Goal: Task Accomplishment & Management: Use online tool/utility

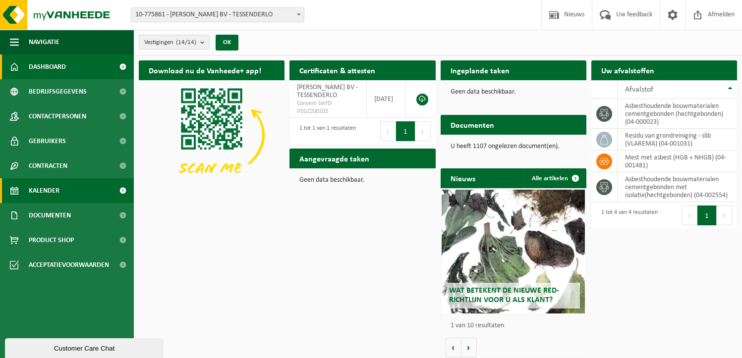
click at [55, 189] on span "Kalender" at bounding box center [44, 190] width 31 height 25
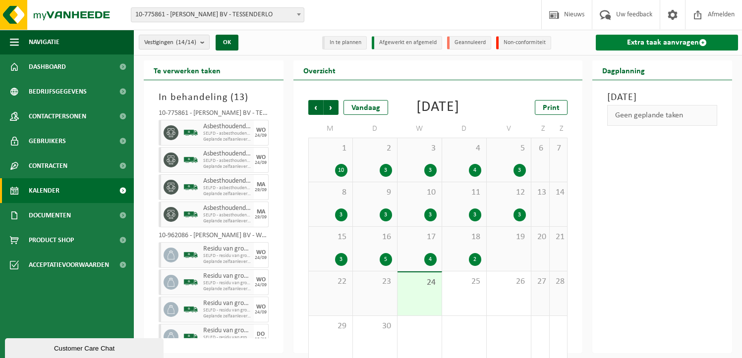
click at [649, 42] on link "Extra taak aanvragen" at bounding box center [667, 43] width 142 height 16
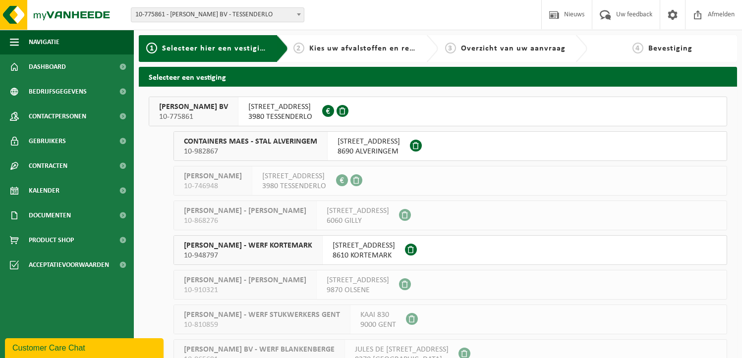
scroll to position [248, 0]
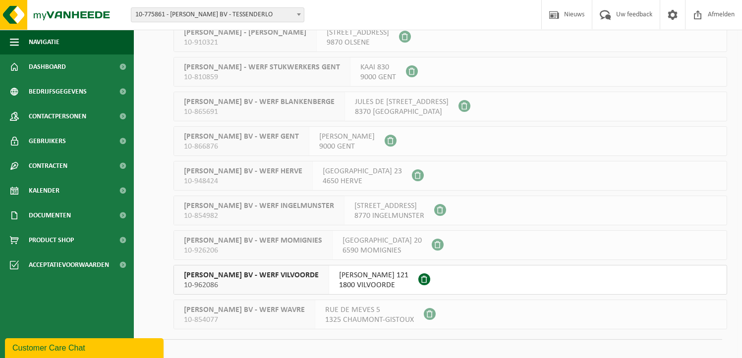
click at [265, 277] on span "YVES MAES BV - WERF VILVOORDE" at bounding box center [251, 276] width 135 height 10
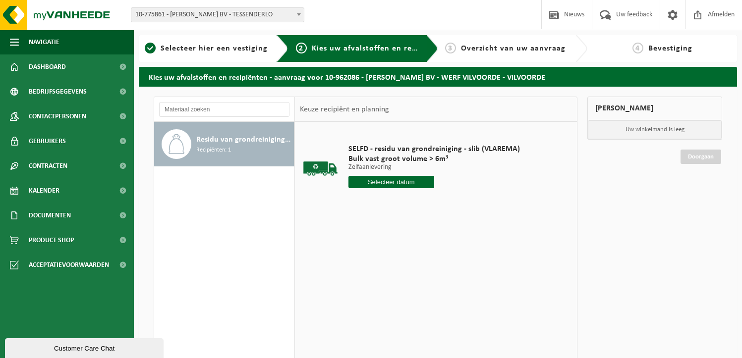
click at [378, 180] on input "text" at bounding box center [391, 182] width 86 height 12
click at [377, 300] on div "30" at bounding box center [374, 302] width 17 height 16
type input "Van 2025-09-30"
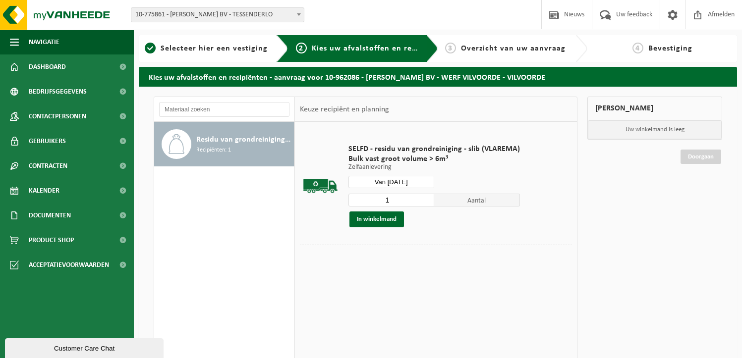
drag, startPoint x: 405, startPoint y: 199, endPoint x: 353, endPoint y: 198, distance: 51.6
click at [353, 198] on input "1" at bounding box center [391, 200] width 86 height 13
type input "3"
click at [369, 221] on button "In winkelmand" at bounding box center [376, 220] width 55 height 16
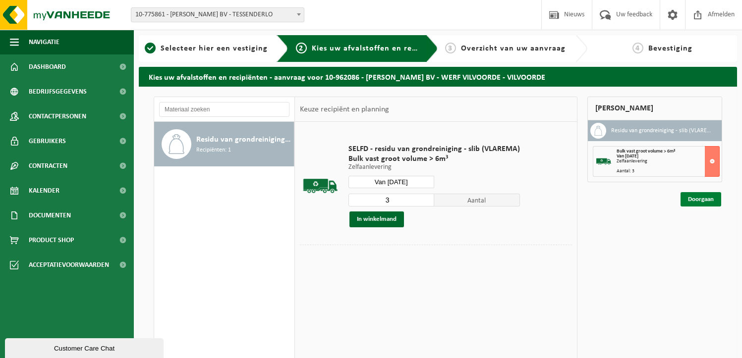
click at [695, 199] on link "Doorgaan" at bounding box center [700, 199] width 41 height 14
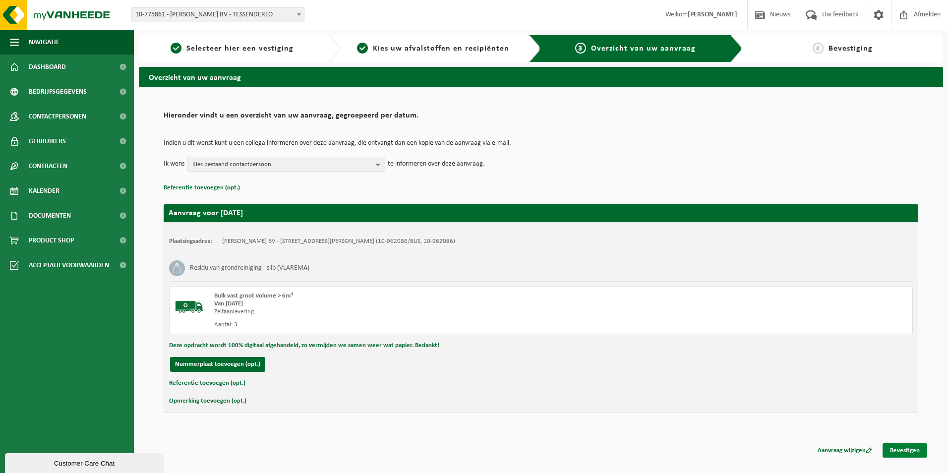
click at [741, 358] on link "Bevestigen" at bounding box center [904, 450] width 45 height 14
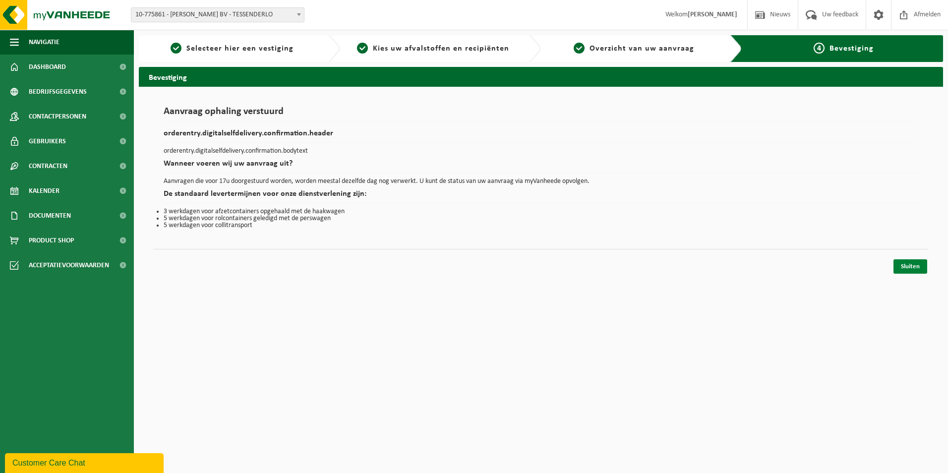
click at [910, 261] on link "Sluiten" at bounding box center [910, 266] width 34 height 14
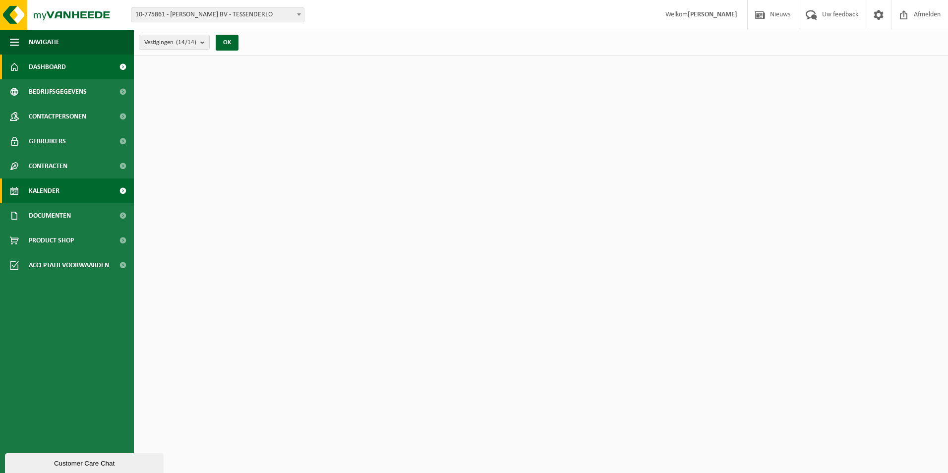
click at [48, 190] on span "Kalender" at bounding box center [44, 190] width 31 height 25
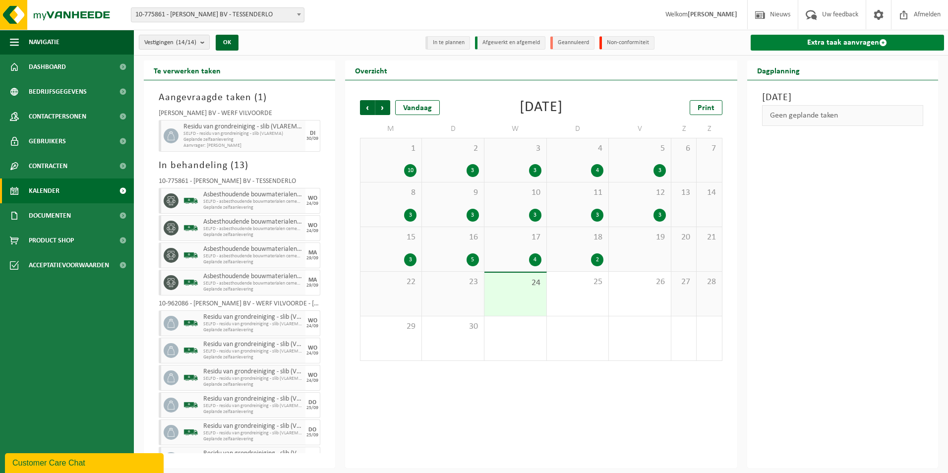
click at [824, 38] on link "Extra taak aanvragen" at bounding box center [847, 43] width 194 height 16
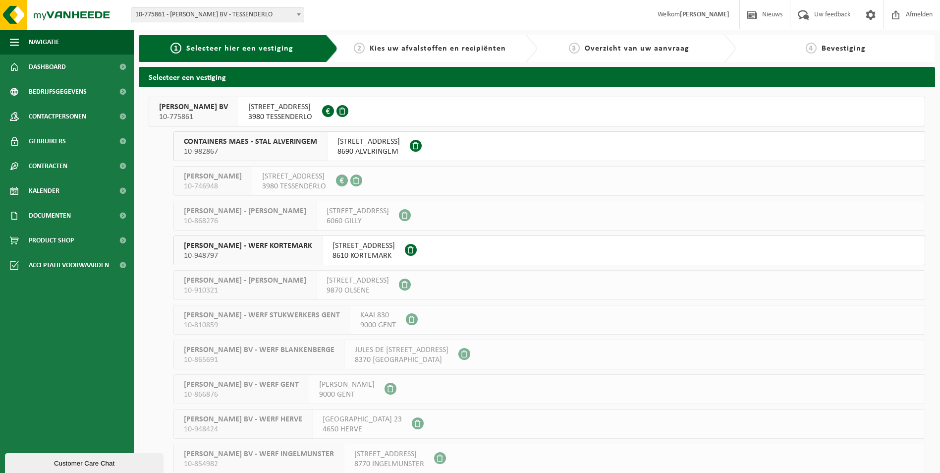
scroll to position [145, 0]
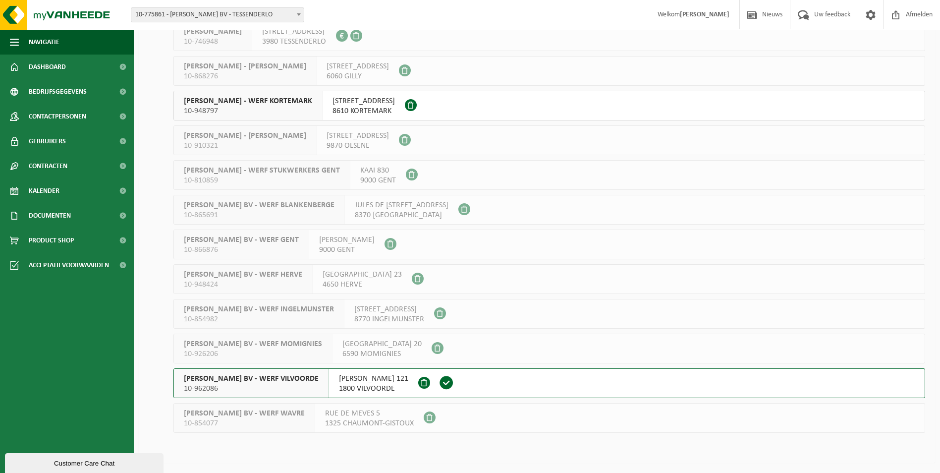
click at [272, 374] on span "YVES MAES BV - WERF VILVOORDE" at bounding box center [251, 379] width 135 height 10
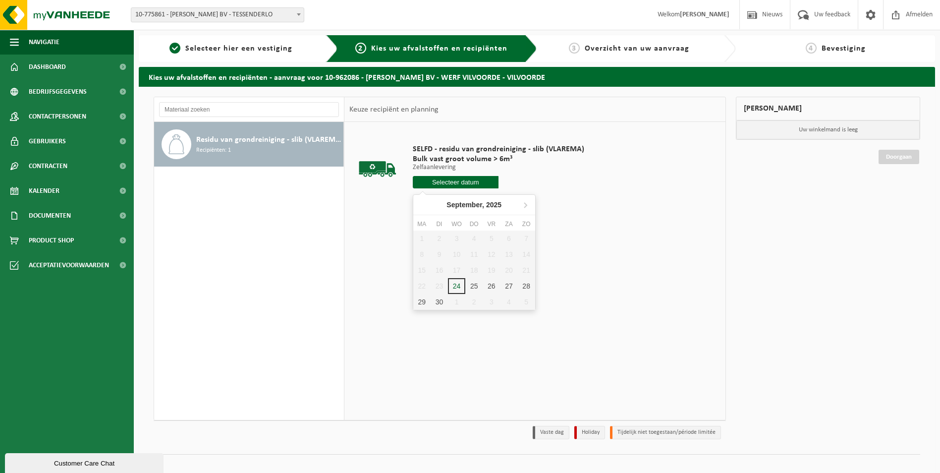
click at [451, 181] on input "text" at bounding box center [456, 182] width 86 height 12
click at [526, 201] on icon at bounding box center [525, 205] width 16 height 16
click at [456, 236] on div "1" at bounding box center [456, 238] width 17 height 16
type input "Van 2025-10-01"
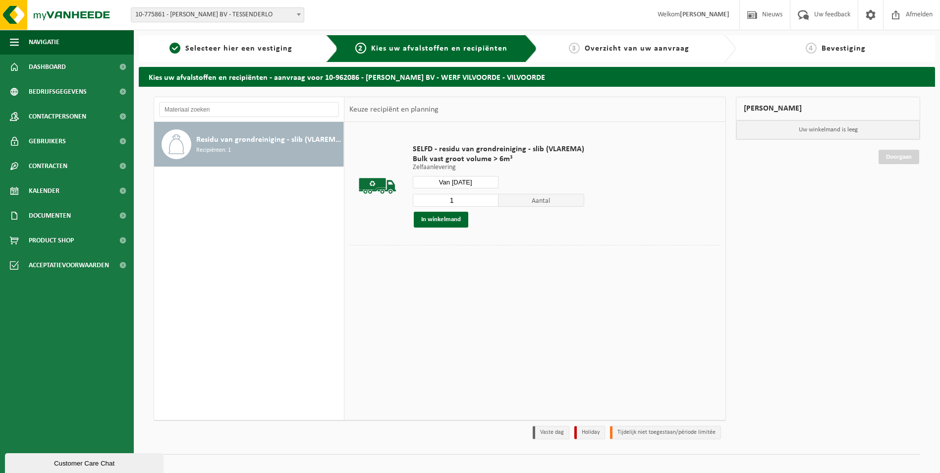
drag, startPoint x: 457, startPoint y: 195, endPoint x: 389, endPoint y: 197, distance: 68.4
click at [391, 199] on tr "SELFD - residu van grondreiniging - slib (VLAREMA) Bulk vast groot volume > 6m³…" at bounding box center [534, 186] width 371 height 118
type input "3"
click at [447, 218] on button "In winkelmand" at bounding box center [441, 220] width 55 height 16
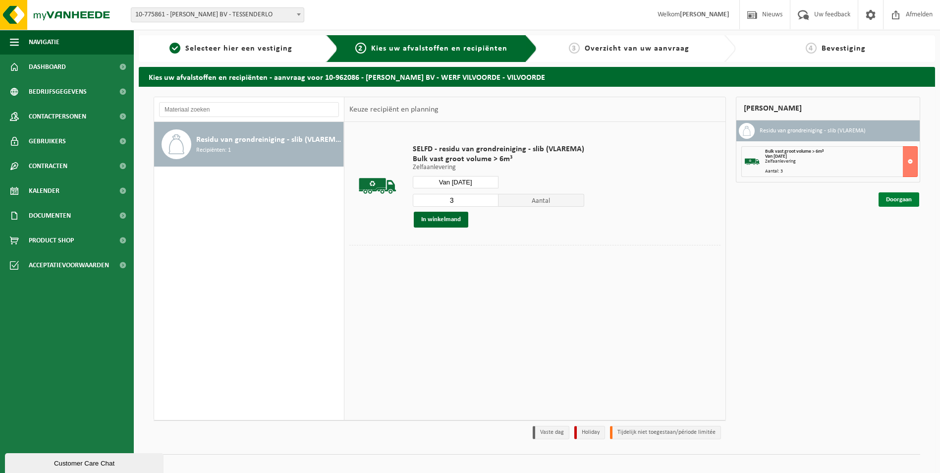
click at [900, 197] on link "Doorgaan" at bounding box center [899, 199] width 41 height 14
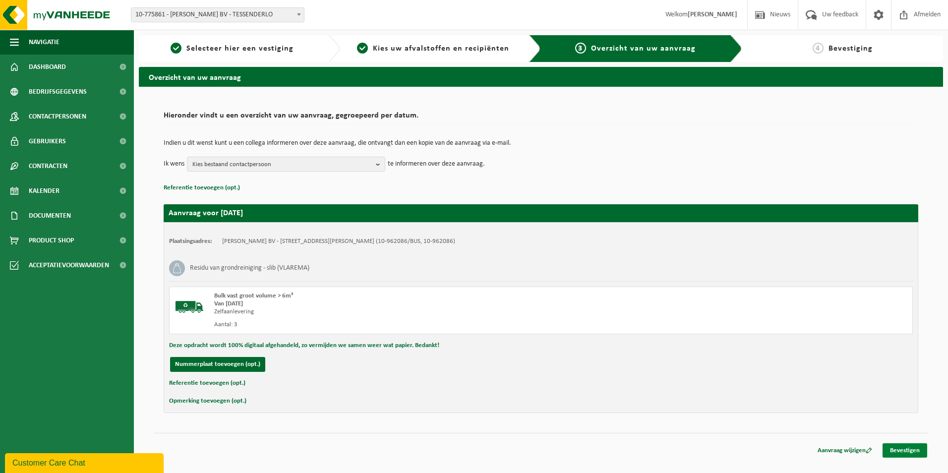
click at [901, 450] on link "Bevestigen" at bounding box center [904, 450] width 45 height 14
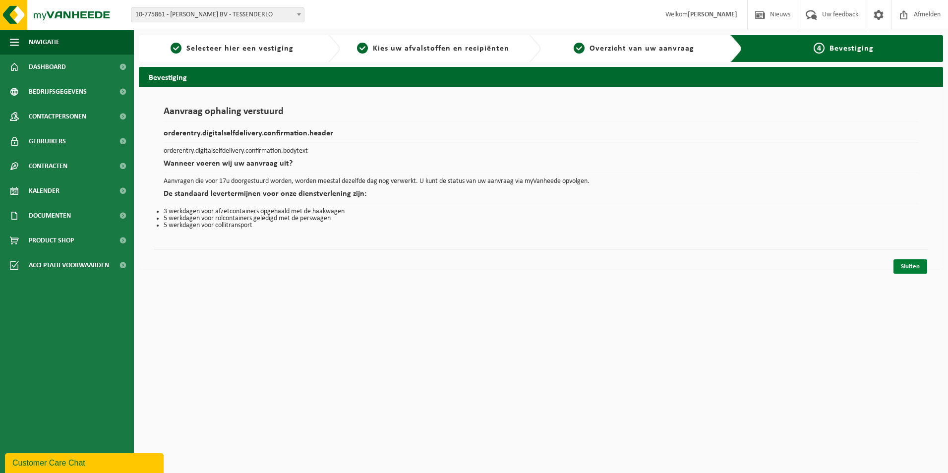
click at [901, 266] on link "Sluiten" at bounding box center [910, 266] width 34 height 14
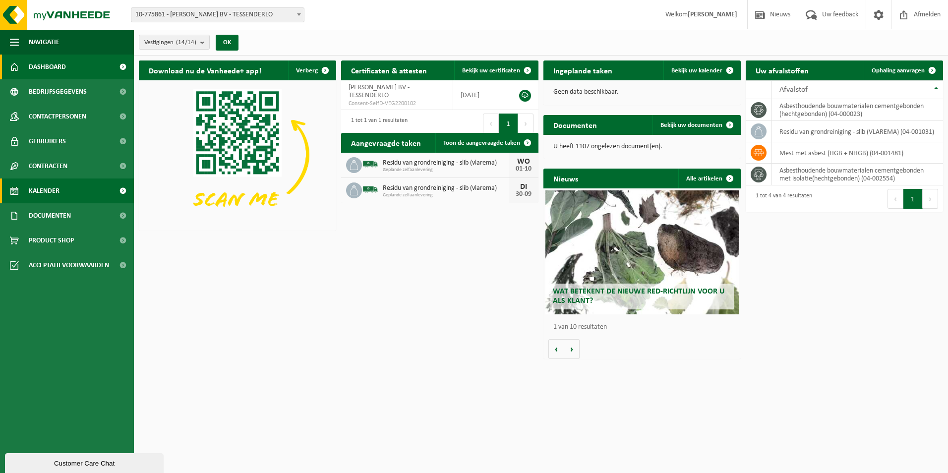
click at [51, 187] on span "Kalender" at bounding box center [44, 190] width 31 height 25
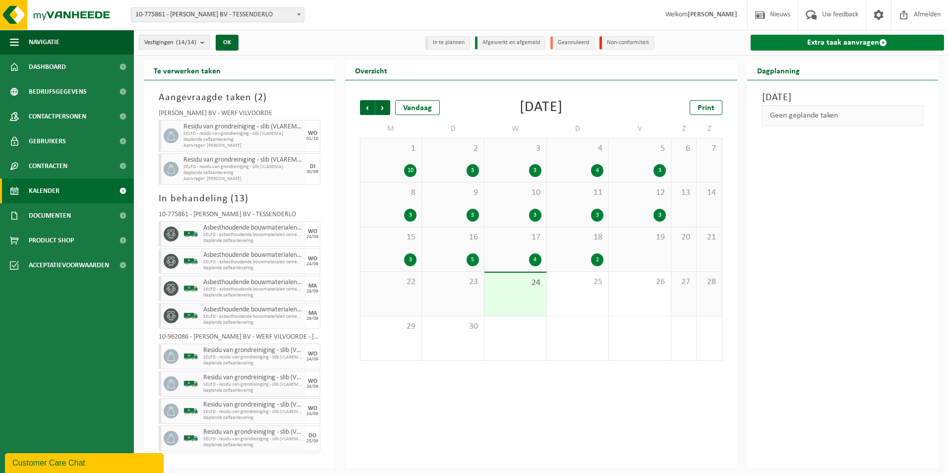
click at [853, 42] on link "Extra taak aanvragen" at bounding box center [847, 43] width 194 height 16
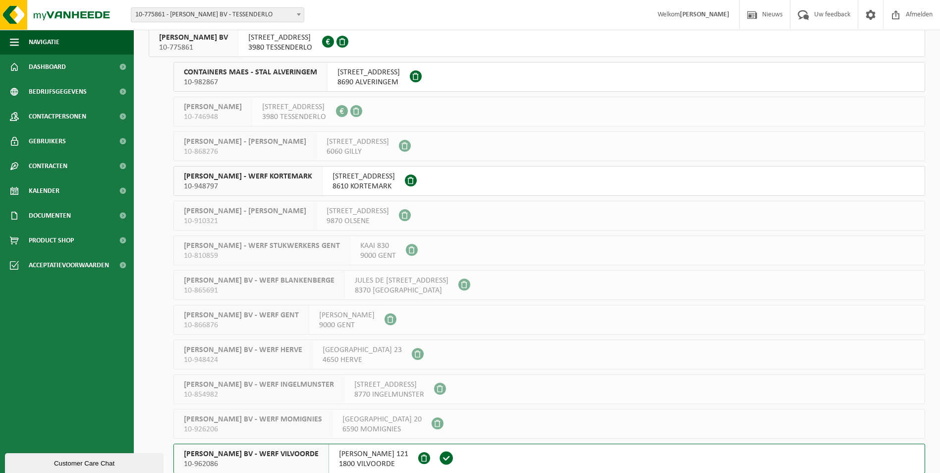
scroll to position [145, 0]
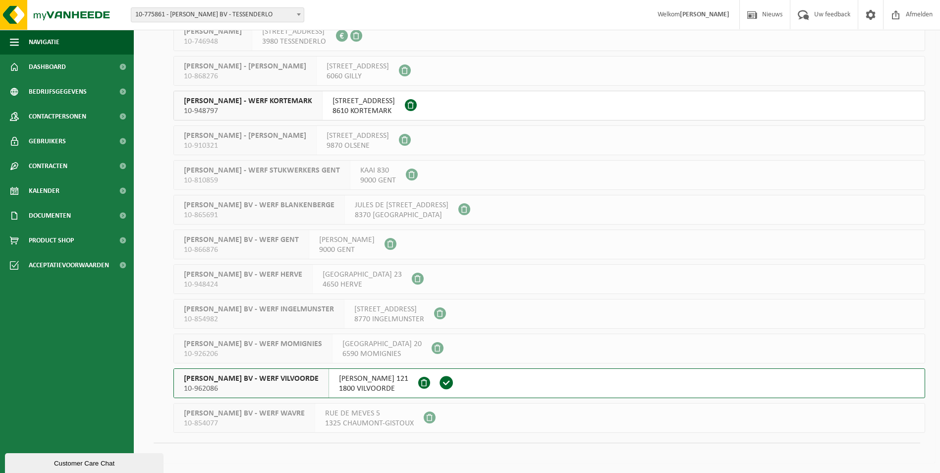
click at [371, 375] on span "JAN-FRANS WILLEMSSTRAAT 121" at bounding box center [373, 379] width 69 height 10
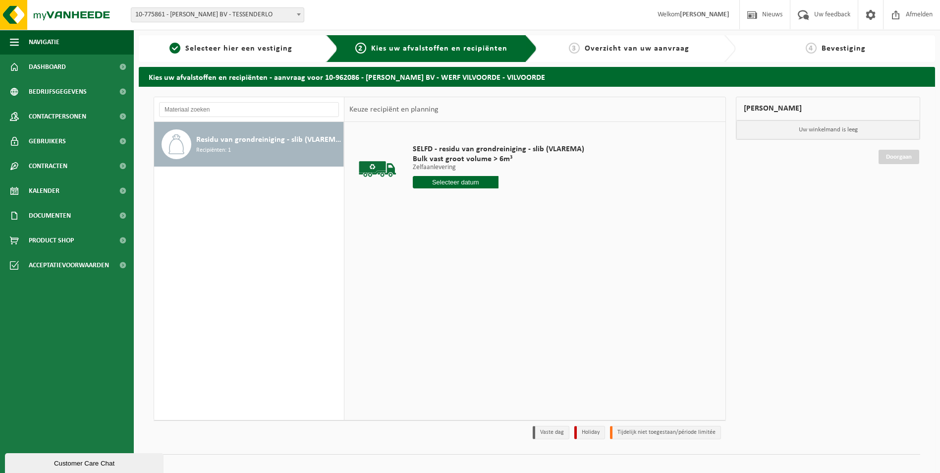
click at [469, 178] on input "text" at bounding box center [456, 182] width 86 height 12
click at [525, 199] on icon at bounding box center [525, 205] width 16 height 16
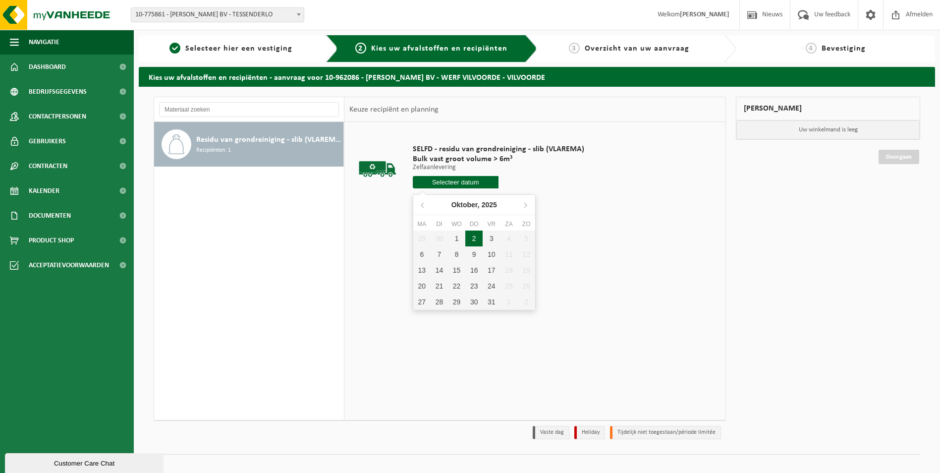
click at [475, 238] on div "2" at bounding box center [473, 238] width 17 height 16
type input "Van [DATE]"
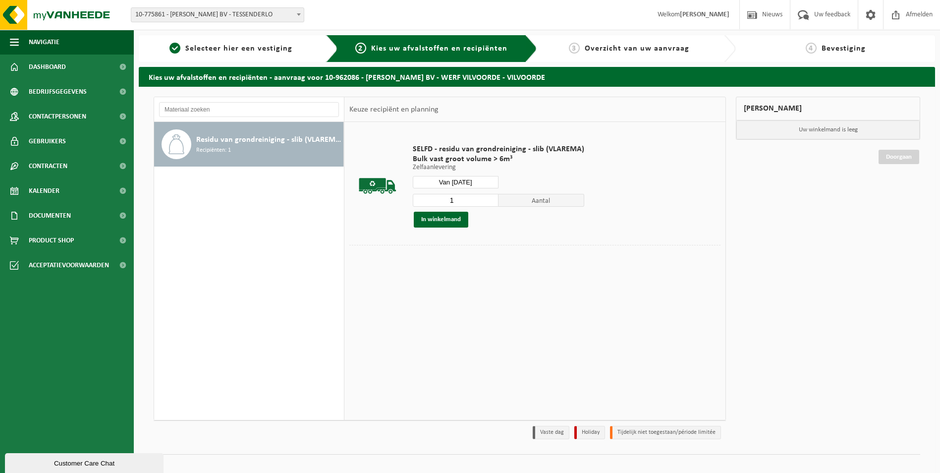
drag, startPoint x: 462, startPoint y: 198, endPoint x: 399, endPoint y: 197, distance: 62.9
click at [399, 197] on tr "SELFD - residu van grondreiniging - slib (VLAREMA) Bulk vast groot volume > 6m³…" at bounding box center [534, 186] width 371 height 118
type input "3"
click at [446, 218] on button "In winkelmand" at bounding box center [441, 220] width 55 height 16
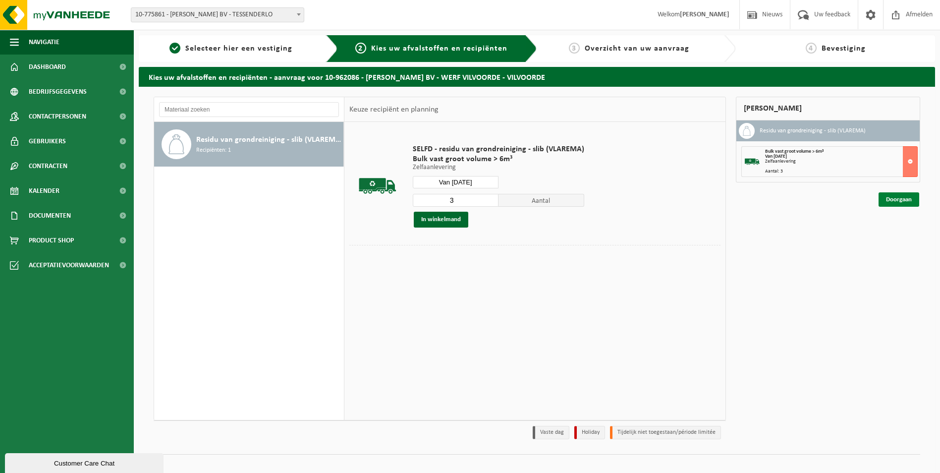
click at [885, 197] on link "Doorgaan" at bounding box center [899, 199] width 41 height 14
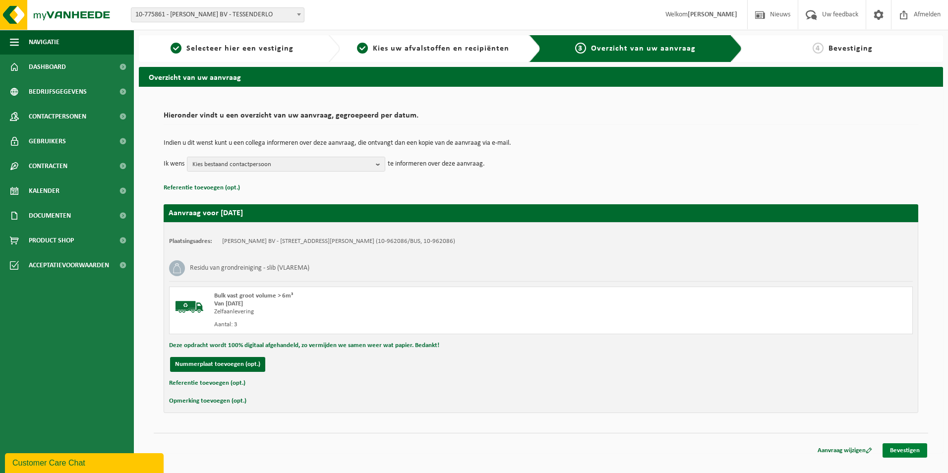
click at [904, 449] on link "Bevestigen" at bounding box center [904, 450] width 45 height 14
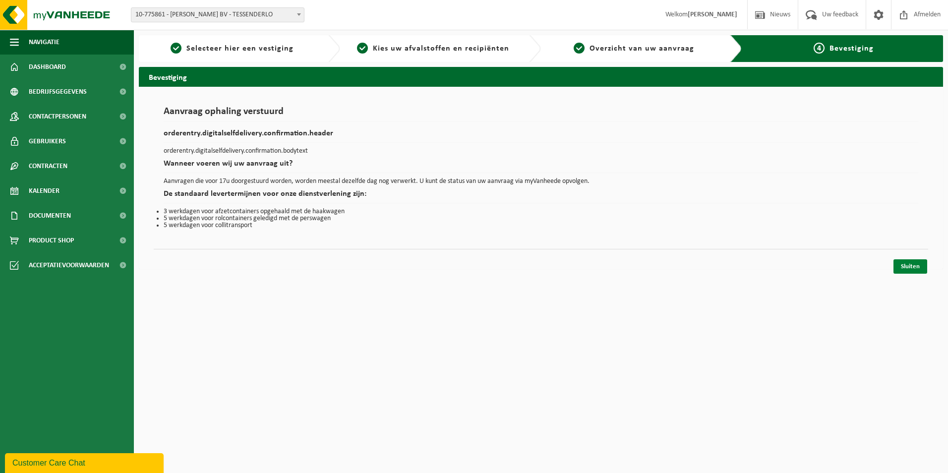
click at [907, 268] on link "Sluiten" at bounding box center [910, 266] width 34 height 14
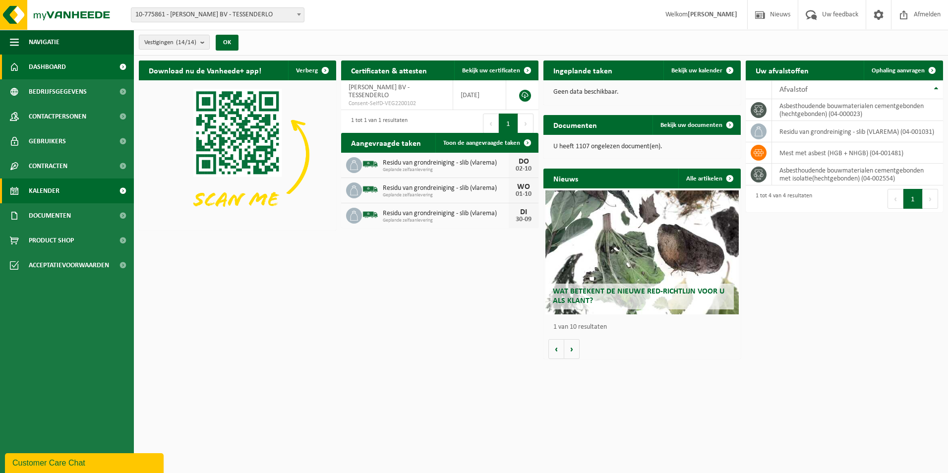
click at [47, 184] on span "Kalender" at bounding box center [44, 190] width 31 height 25
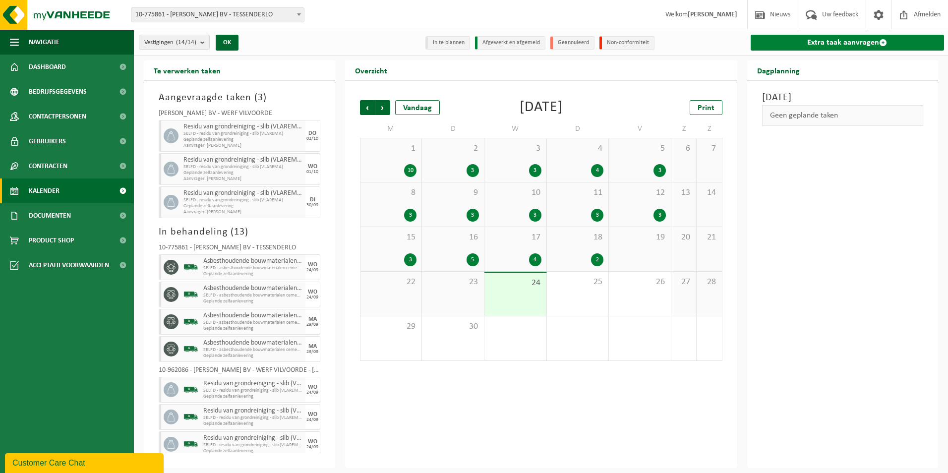
click at [802, 38] on link "Extra taak aanvragen" at bounding box center [847, 43] width 194 height 16
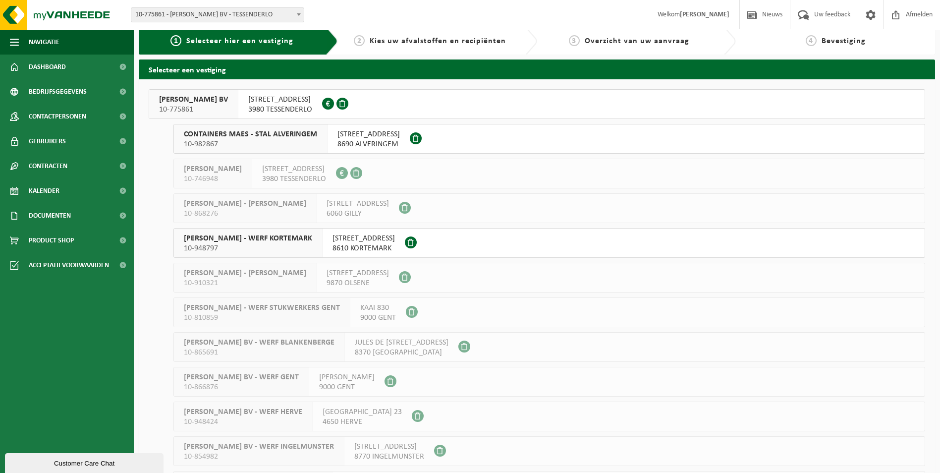
scroll to position [145, 0]
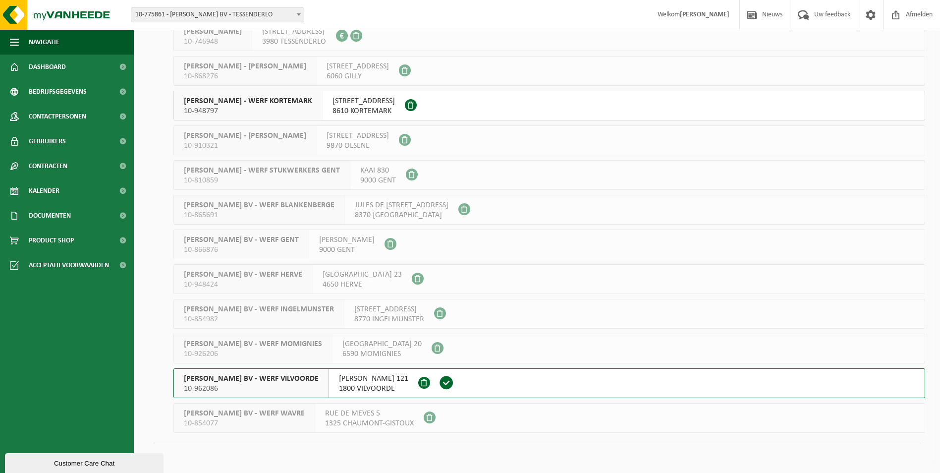
click at [235, 377] on span "YVES MAES BV - WERF VILVOORDE" at bounding box center [251, 379] width 135 height 10
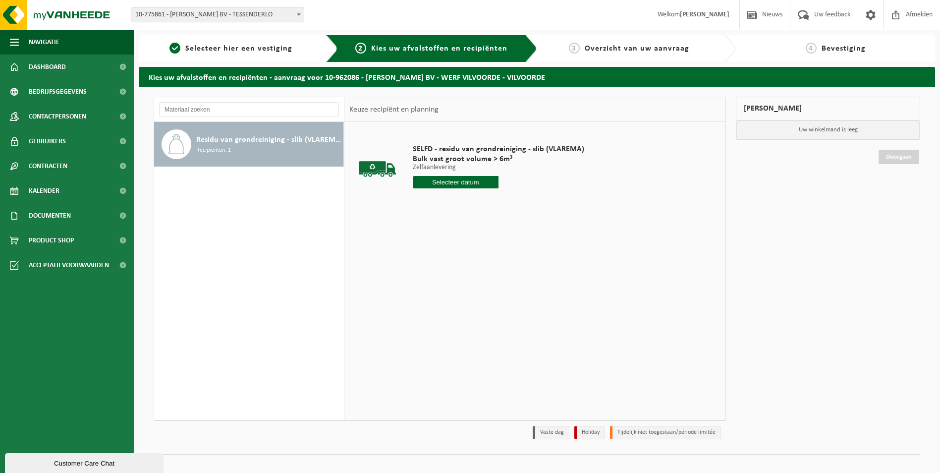
click at [472, 180] on input "text" at bounding box center [456, 182] width 86 height 12
click at [525, 203] on icon at bounding box center [525, 205] width 16 height 16
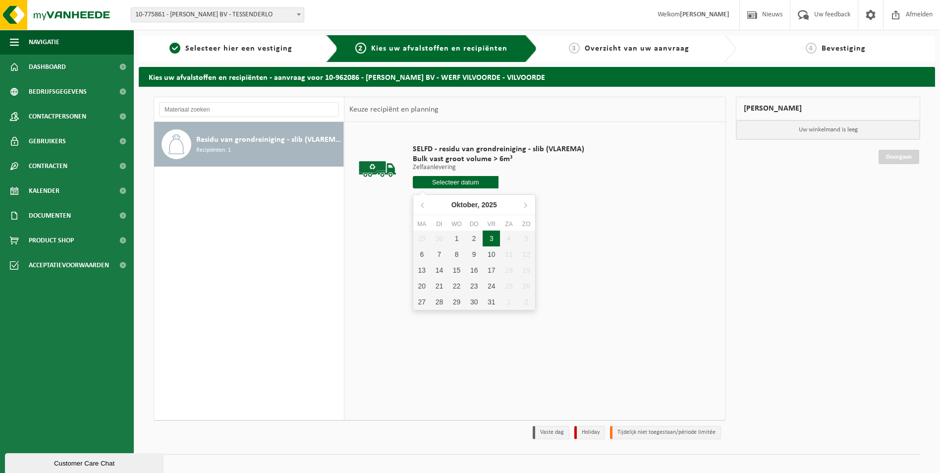
click at [494, 237] on div "3" at bounding box center [491, 238] width 17 height 16
type input "Van [DATE]"
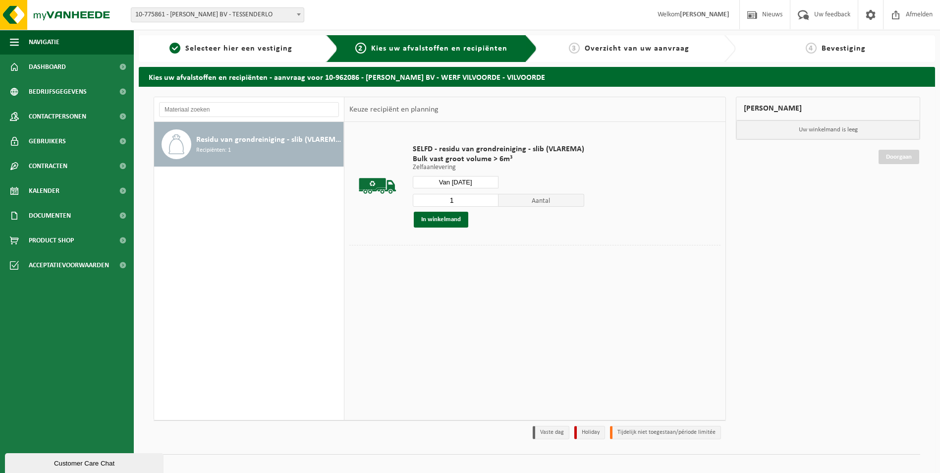
drag, startPoint x: 469, startPoint y: 196, endPoint x: 422, endPoint y: 200, distance: 47.7
click at [422, 200] on input "1" at bounding box center [456, 200] width 86 height 13
type input "3"
click at [446, 219] on button "In winkelmand" at bounding box center [441, 220] width 55 height 16
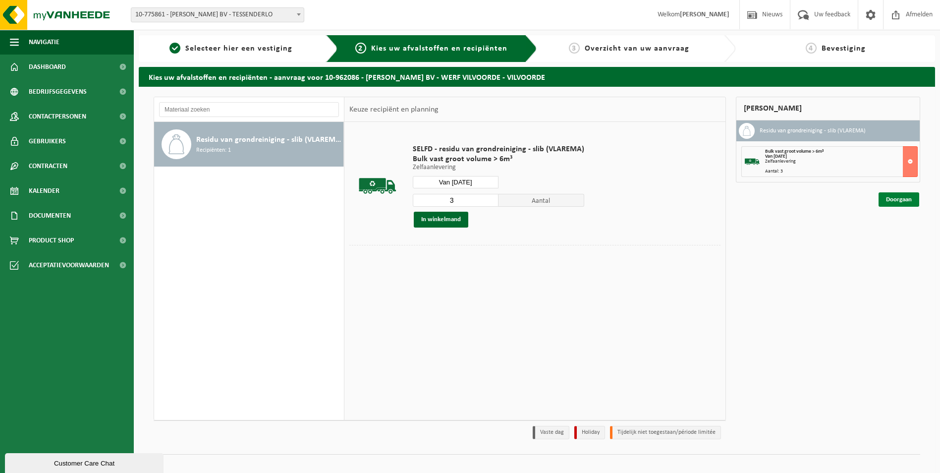
click at [886, 200] on link "Doorgaan" at bounding box center [899, 199] width 41 height 14
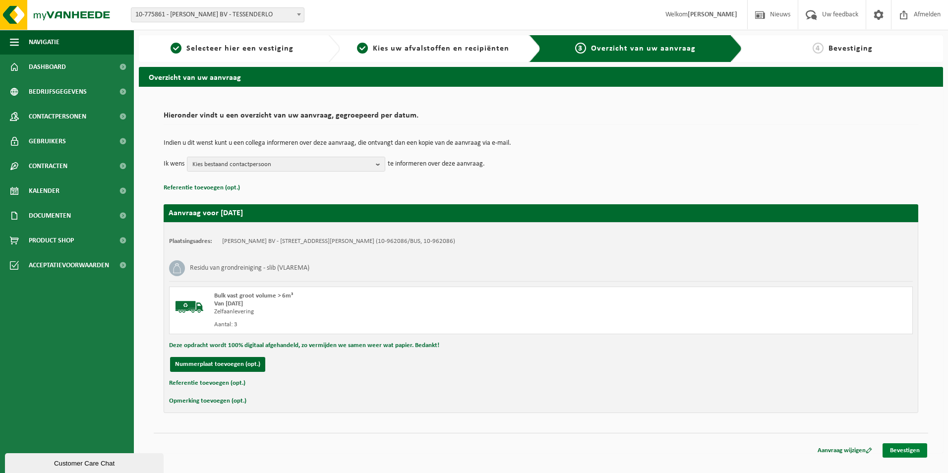
click at [898, 452] on link "Bevestigen" at bounding box center [904, 450] width 45 height 14
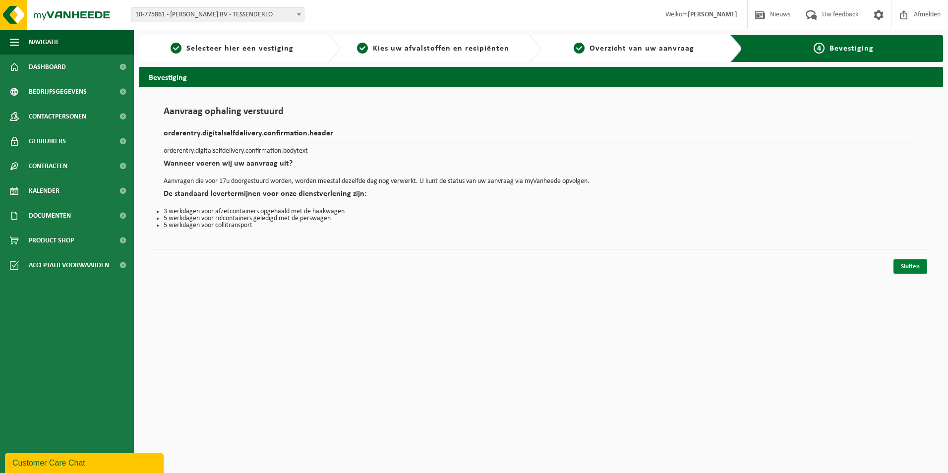
click at [907, 270] on link "Sluiten" at bounding box center [910, 266] width 34 height 14
